Goal: Complete application form

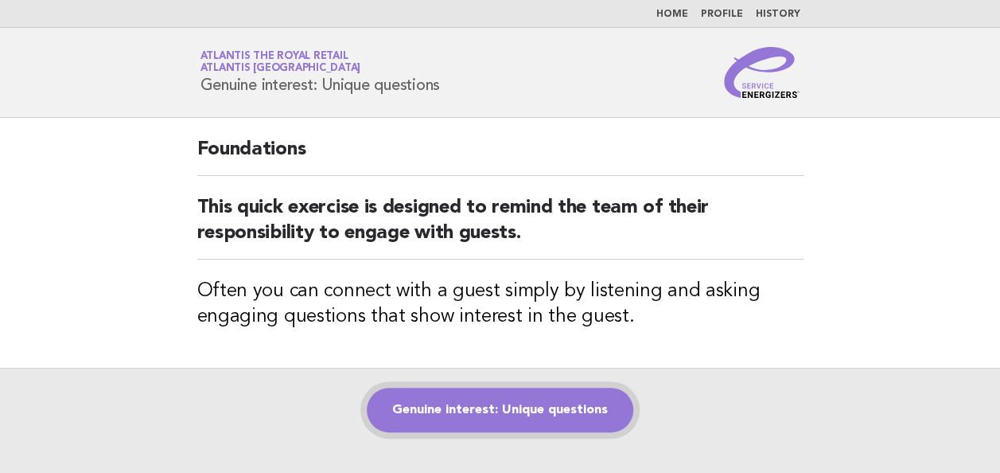
click at [583, 404] on link "Genuine interest: Unique questions" at bounding box center [500, 410] width 267 height 45
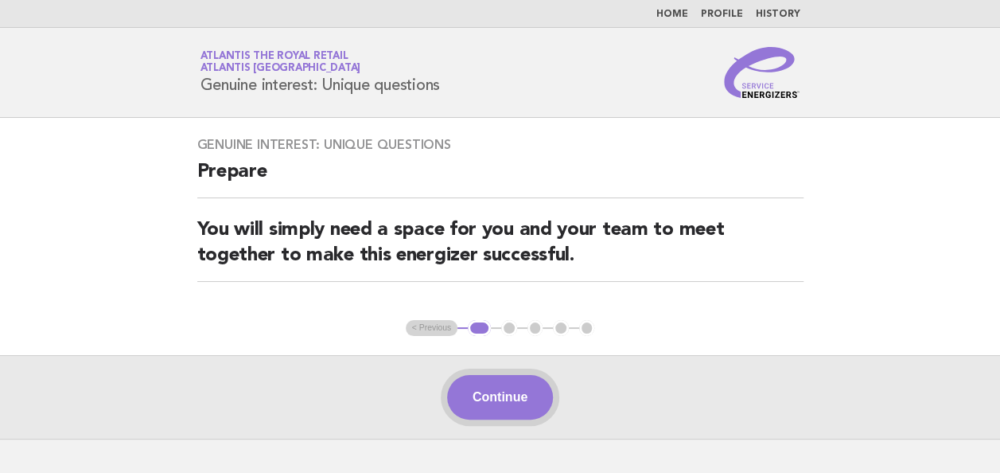
click at [509, 408] on button "Continue" at bounding box center [500, 397] width 106 height 45
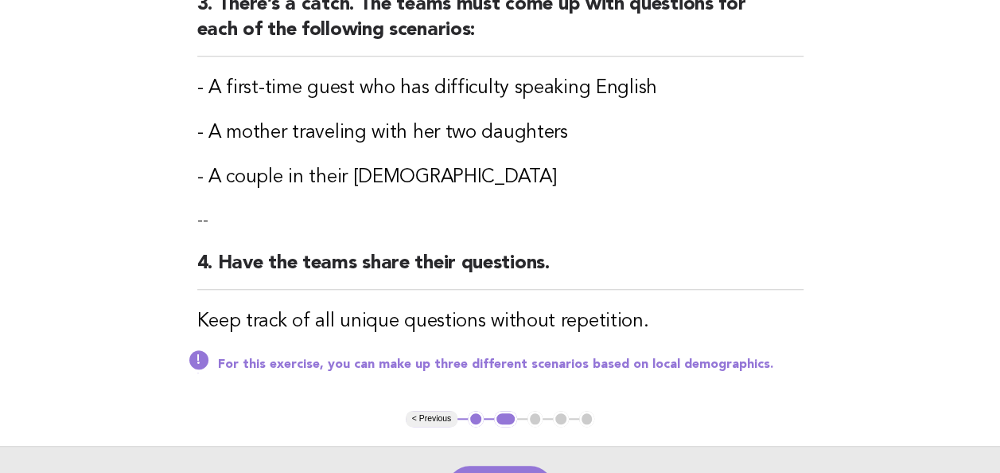
scroll to position [535, 0]
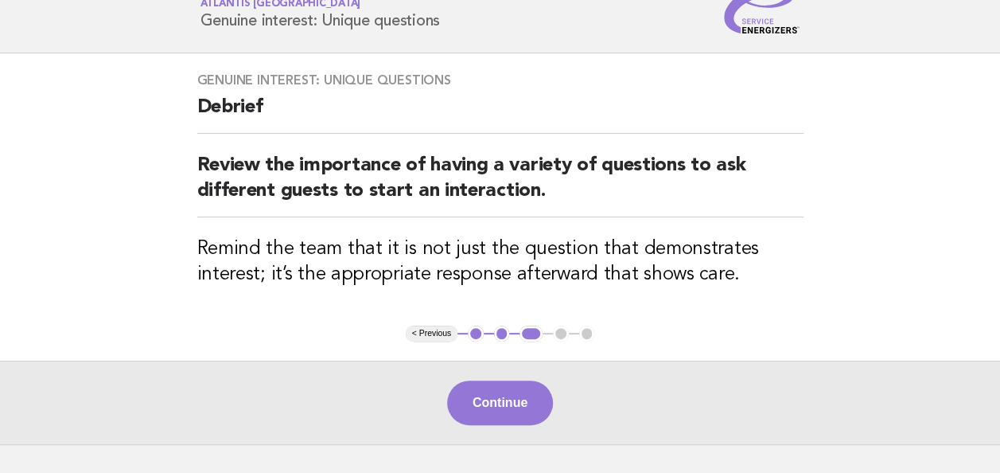
scroll to position [63, 0]
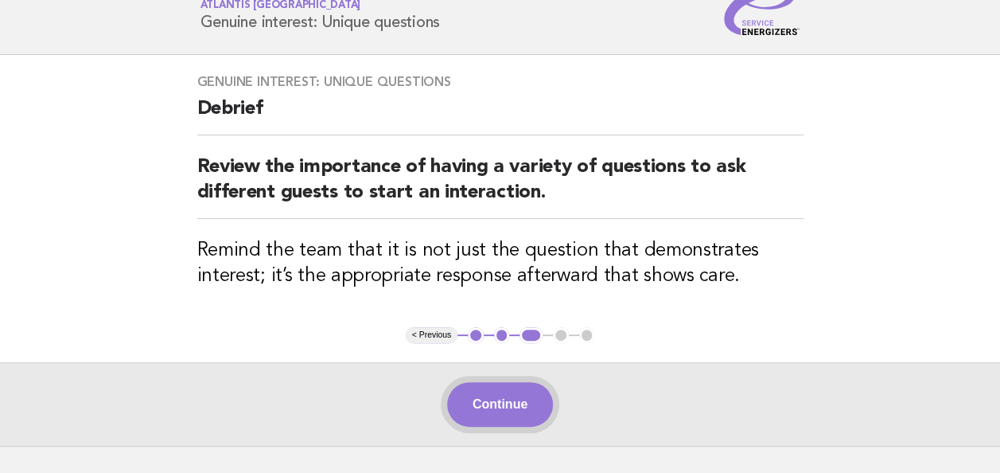
click at [524, 393] on button "Continue" at bounding box center [500, 404] width 106 height 45
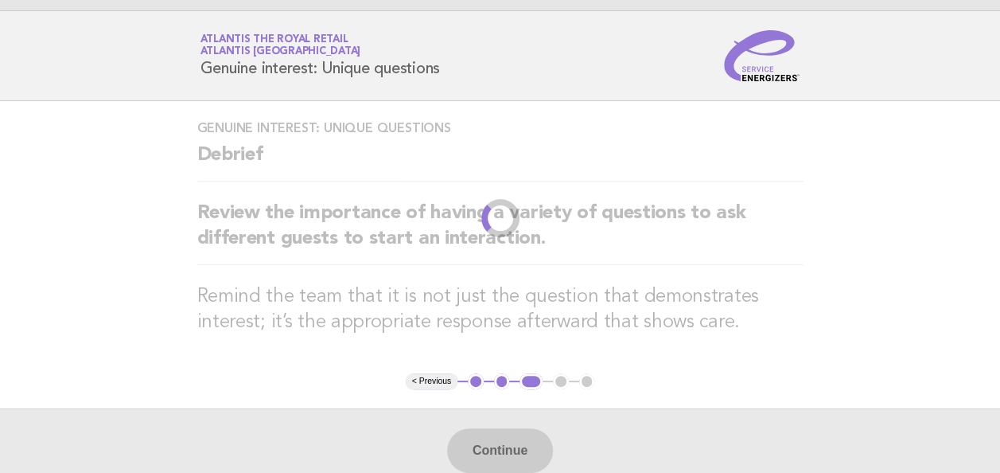
scroll to position [0, 0]
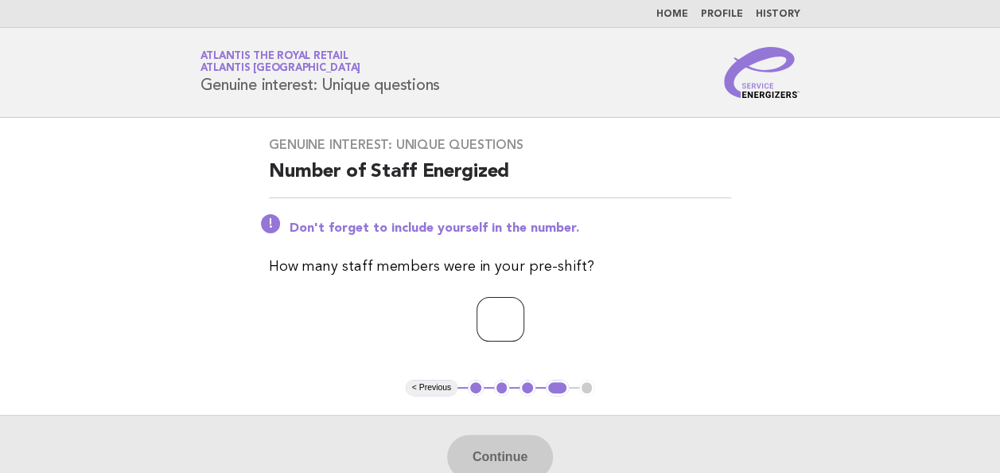
click at [511, 318] on input "number" at bounding box center [501, 319] width 48 height 45
type input "*"
click at [495, 448] on button "Continue" at bounding box center [500, 457] width 106 height 45
